Goal: Task Accomplishment & Management: Use online tool/utility

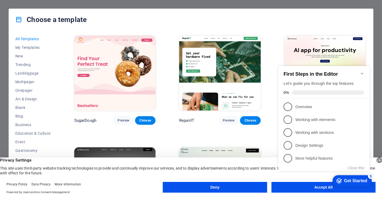
click div "checkmark Get Started 5 First Steps in the Editor Let's guide you through the t…"
click at [320, 191] on button "Accept All" at bounding box center [323, 187] width 104 height 11
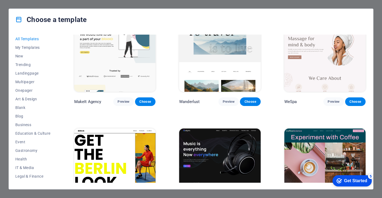
scroll to position [1136, 0]
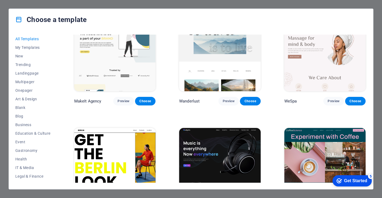
click at [120, 1] on div "Choose a template All Templates My Templates New Trending Landingpage Multipage…" at bounding box center [191, 99] width 382 height 198
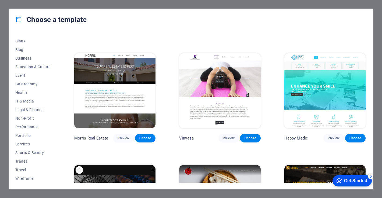
scroll to position [67, 0]
click at [20, 19] on icon at bounding box center [18, 19] width 7 height 7
click at [349, 4] on div "Choose a template All Templates My Templates New Trending Landingpage Multipage…" at bounding box center [191, 99] width 382 height 198
click at [51, 6] on div "Choose a template All Templates My Templates New Trending Landingpage Multipage…" at bounding box center [191, 99] width 382 height 198
click at [144, 136] on span "Choose" at bounding box center [145, 138] width 12 height 4
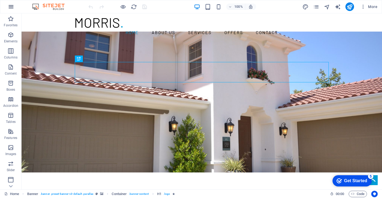
click at [9, 5] on icon "button" at bounding box center [11, 6] width 6 height 6
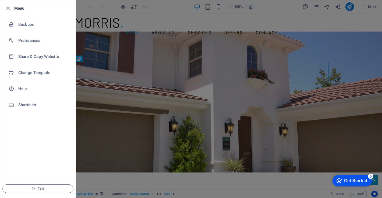
click at [246, 60] on div at bounding box center [191, 99] width 382 height 198
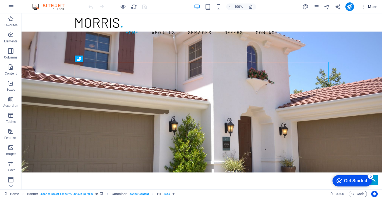
click at [368, 7] on span "More" at bounding box center [368, 6] width 17 height 5
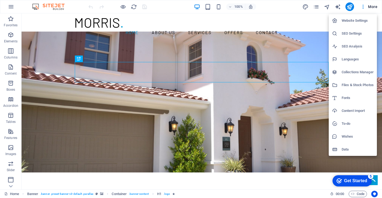
click at [357, 21] on h6 "Website Settings" at bounding box center [357, 20] width 32 height 6
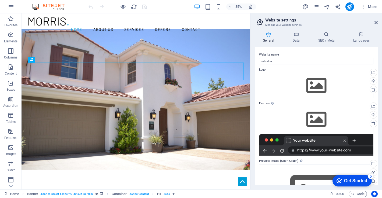
click at [373, 23] on header "Website settings Manage your website settings" at bounding box center [316, 20] width 122 height 14
click at [375, 23] on icon at bounding box center [375, 22] width 3 height 4
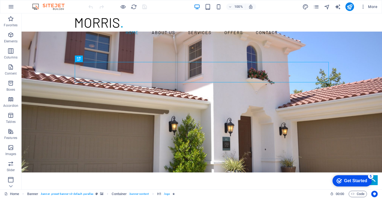
click at [42, 5] on img at bounding box center [51, 6] width 40 height 6
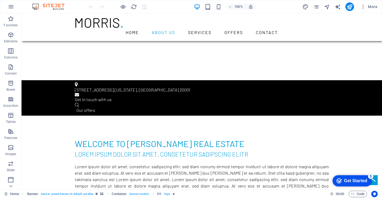
scroll to position [223, 0]
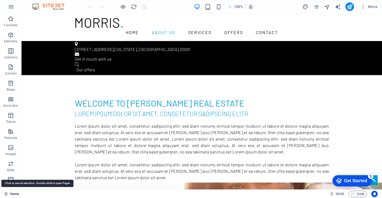
click at [13, 195] on link "Home" at bounding box center [11, 194] width 15 height 6
click at [5, 195] on icon at bounding box center [5, 193] width 3 height 3
click at [12, 195] on link "Home" at bounding box center [11, 194] width 15 height 6
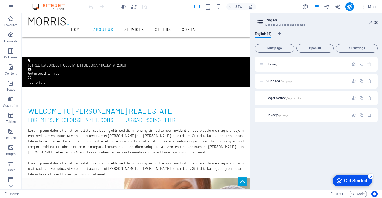
click at [376, 22] on icon at bounding box center [375, 22] width 3 height 4
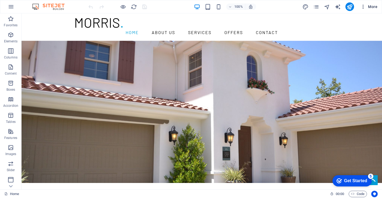
scroll to position [0, 0]
click at [372, 8] on span "More" at bounding box center [368, 6] width 17 height 5
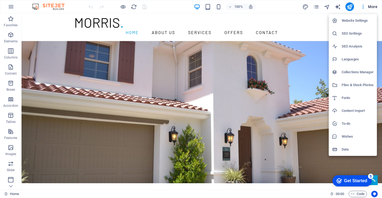
click at [343, 150] on h6 "Data" at bounding box center [357, 149] width 32 height 6
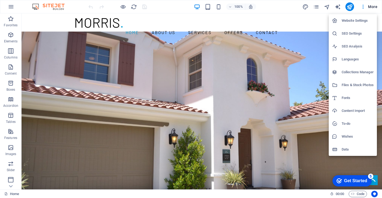
select select "41"
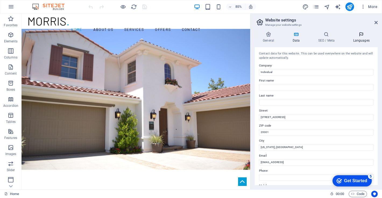
click at [359, 38] on h4 "Languages" at bounding box center [360, 37] width 33 height 11
